Goal: Transaction & Acquisition: Purchase product/service

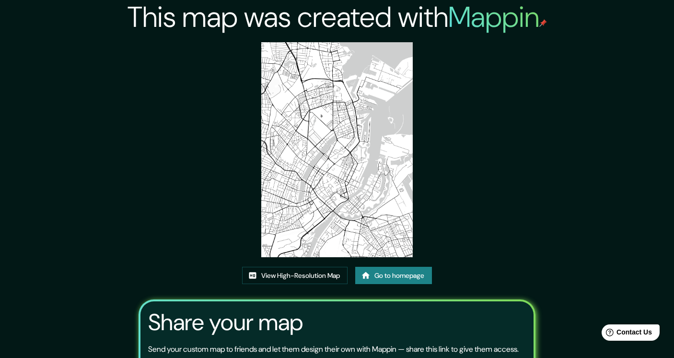
click at [386, 274] on link "Go to homepage" at bounding box center [393, 276] width 77 height 18
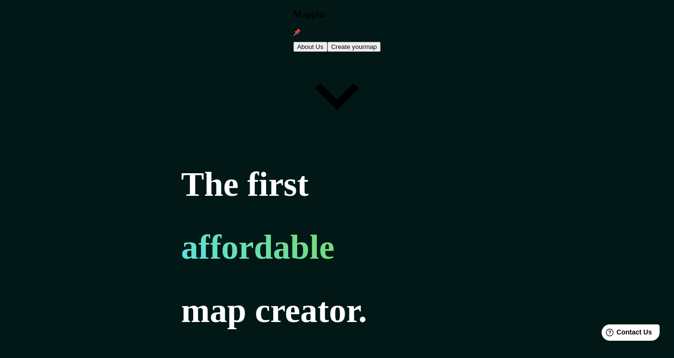
type input "s"
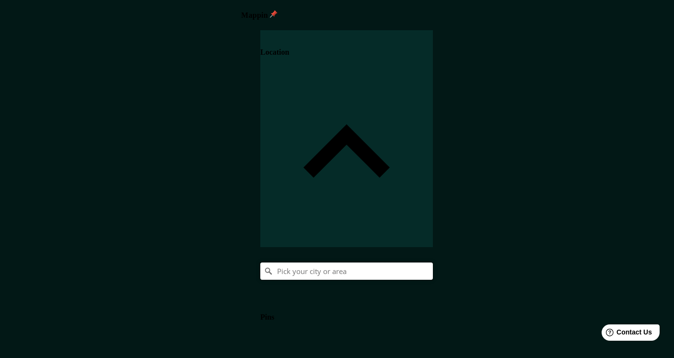
click at [433, 262] on input "Pick your city or area" at bounding box center [346, 270] width 173 height 17
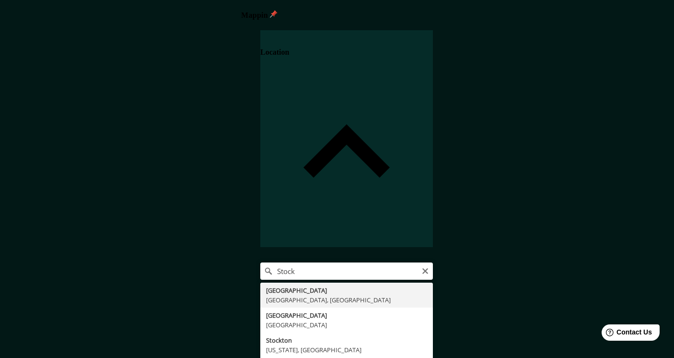
type input "Stockholm, Stockholm, Sweden"
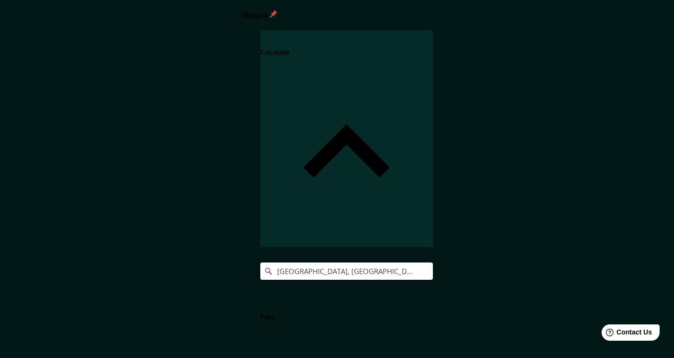
click at [520, 316] on body "Mappin Location Stockholm, Stockholm, Sweden Pins Style Layout Border Choose a …" at bounding box center [337, 179] width 674 height 358
type input "a4"
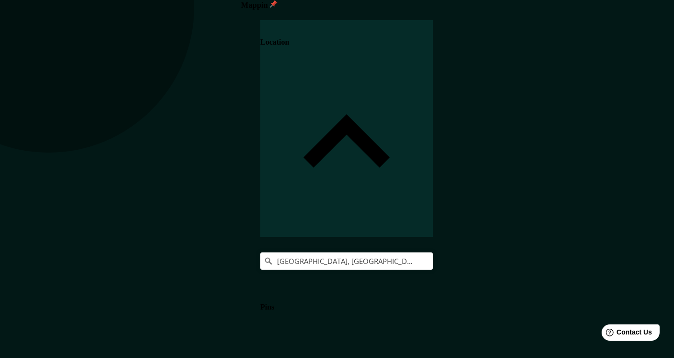
click at [274, 303] on h4 "Pins" at bounding box center [267, 307] width 14 height 9
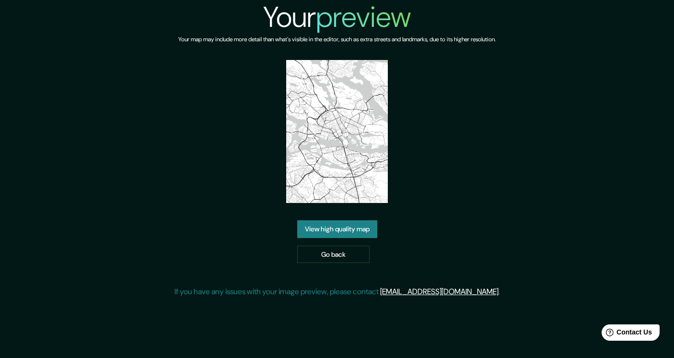
click at [354, 232] on link "View high quality map" at bounding box center [337, 229] width 80 height 18
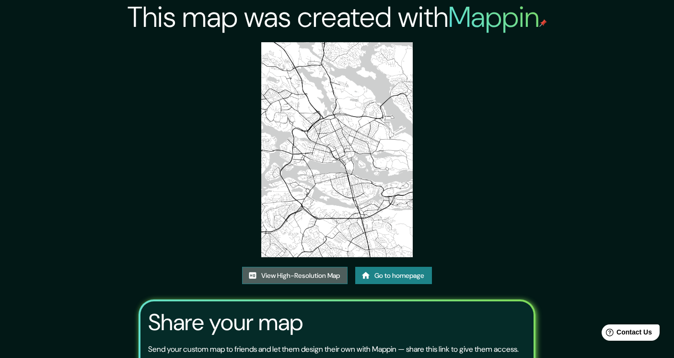
click at [313, 276] on link "View High-Resolution Map" at bounding box center [294, 276] width 105 height 18
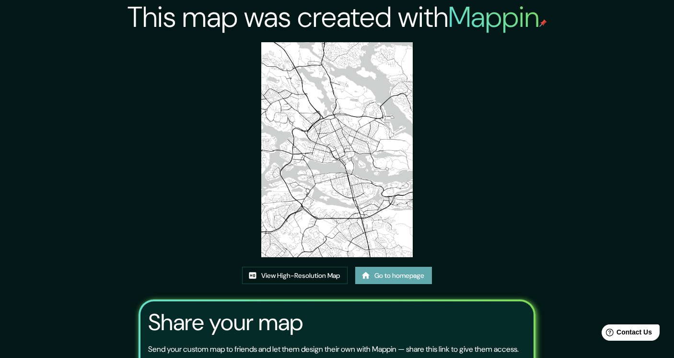
click at [376, 268] on link "Go to homepage" at bounding box center [393, 276] width 77 height 18
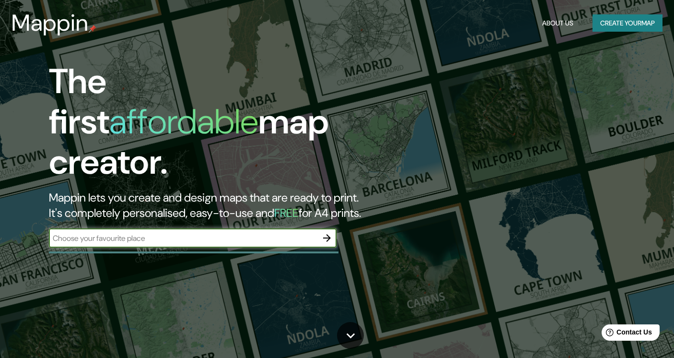
click at [216, 233] on input "text" at bounding box center [183, 238] width 269 height 11
type input "Oslo"
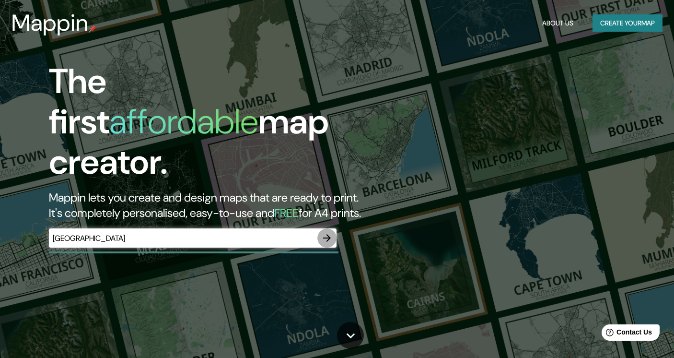
click at [325, 232] on icon "button" at bounding box center [327, 238] width 12 height 12
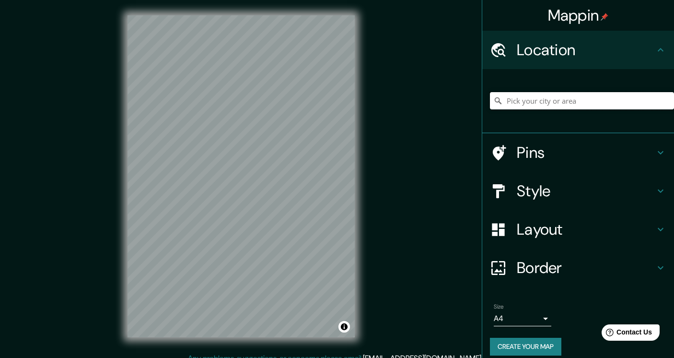
click at [529, 96] on input "Pick your city or area" at bounding box center [582, 100] width 184 height 17
type input "Oslo, Norway"
click at [509, 315] on body "Mappin Location Oslo, Norway Oslo Norway Oslob Cebu, Philippines Oslo Minnesota…" at bounding box center [337, 179] width 674 height 358
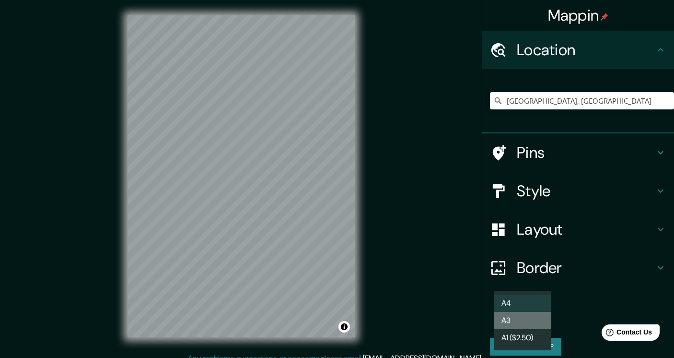
click at [508, 320] on li "A3" at bounding box center [523, 320] width 58 height 17
type input "a4"
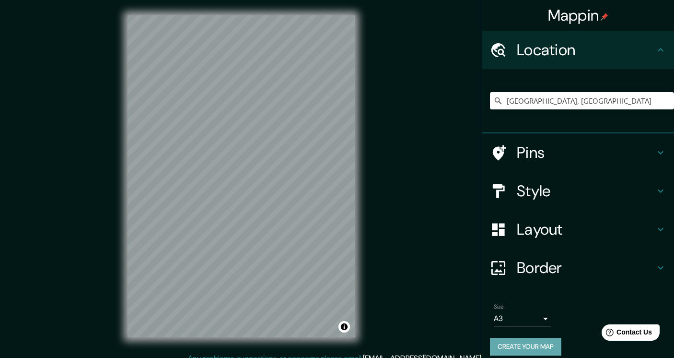
click at [527, 347] on button "Create your map" at bounding box center [525, 347] width 71 height 18
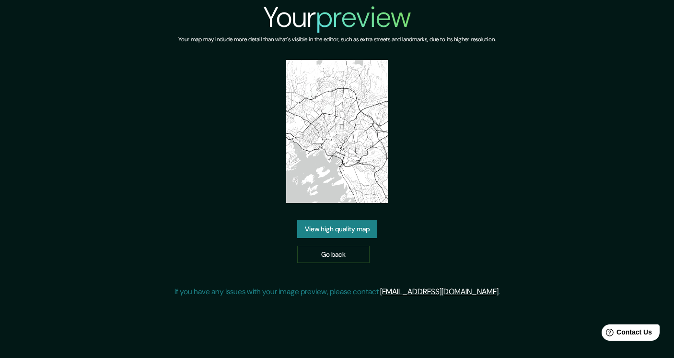
click at [331, 229] on link "View high quality map" at bounding box center [337, 229] width 80 height 18
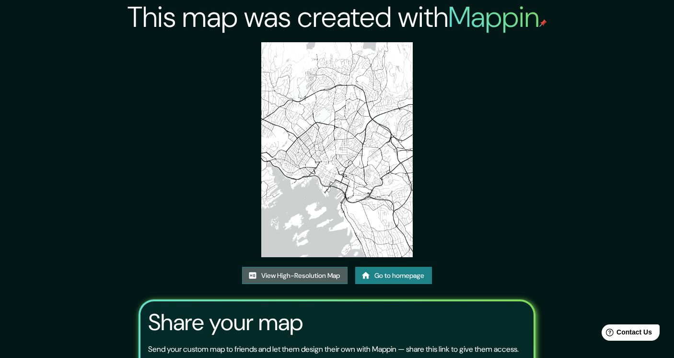
click at [285, 275] on link "View High-Resolution Map" at bounding box center [294, 276] width 105 height 18
